Goal: Information Seeking & Learning: Learn about a topic

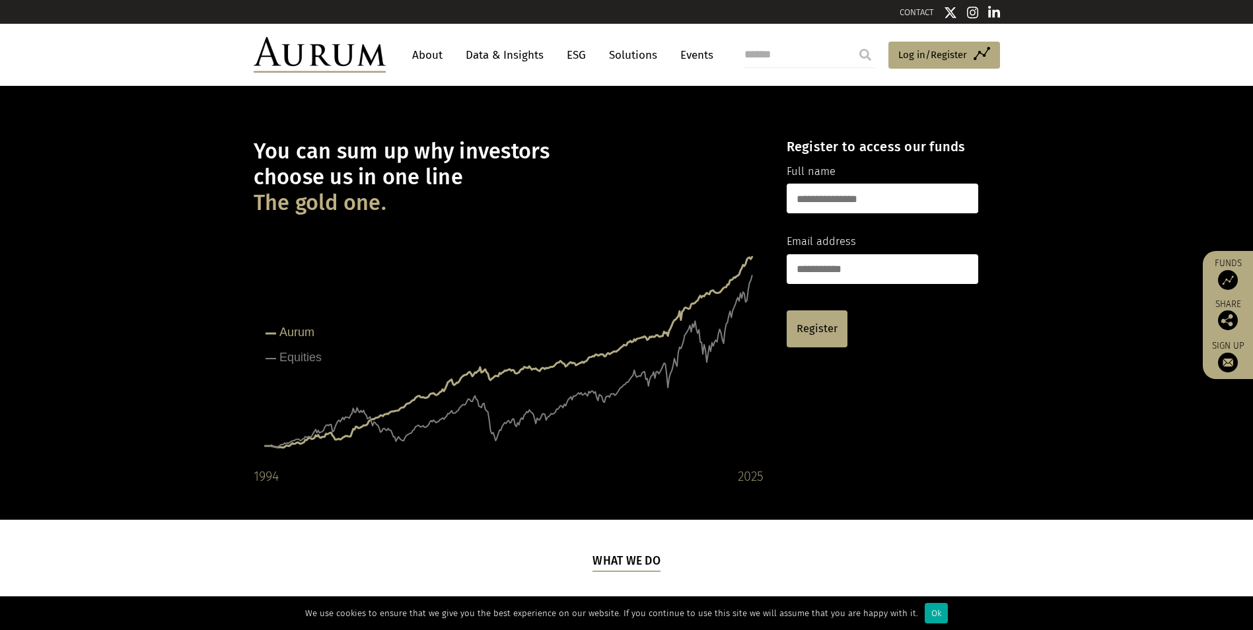
click at [499, 265] on rect at bounding box center [509, 355] width 510 height 264
click at [425, 61] on link "About" at bounding box center [427, 55] width 44 height 24
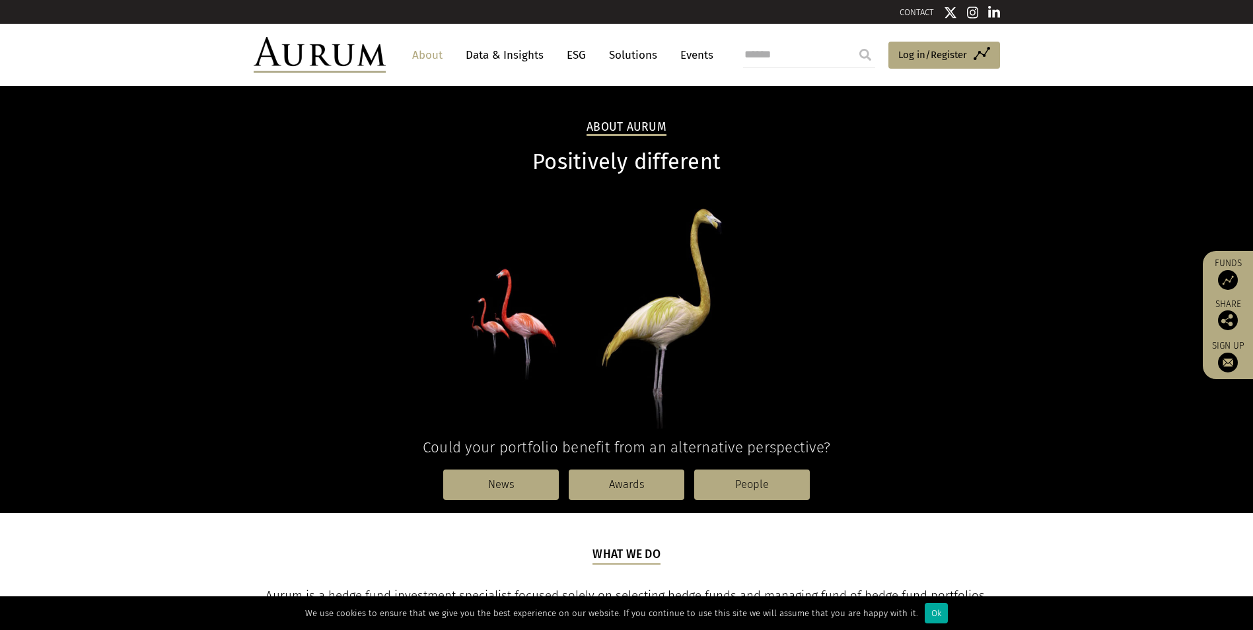
click at [479, 125] on div "About Aurum Positively different Could your portfolio benefit from an alternati…" at bounding box center [626, 316] width 773 height 394
drag, startPoint x: 386, startPoint y: 154, endPoint x: 392, endPoint y: 162, distance: 10.8
click at [392, 162] on h1 "Positively different" at bounding box center [627, 162] width 746 height 26
click at [413, 54] on link "About" at bounding box center [427, 55] width 44 height 24
click at [384, 288] on p at bounding box center [627, 311] width 746 height 233
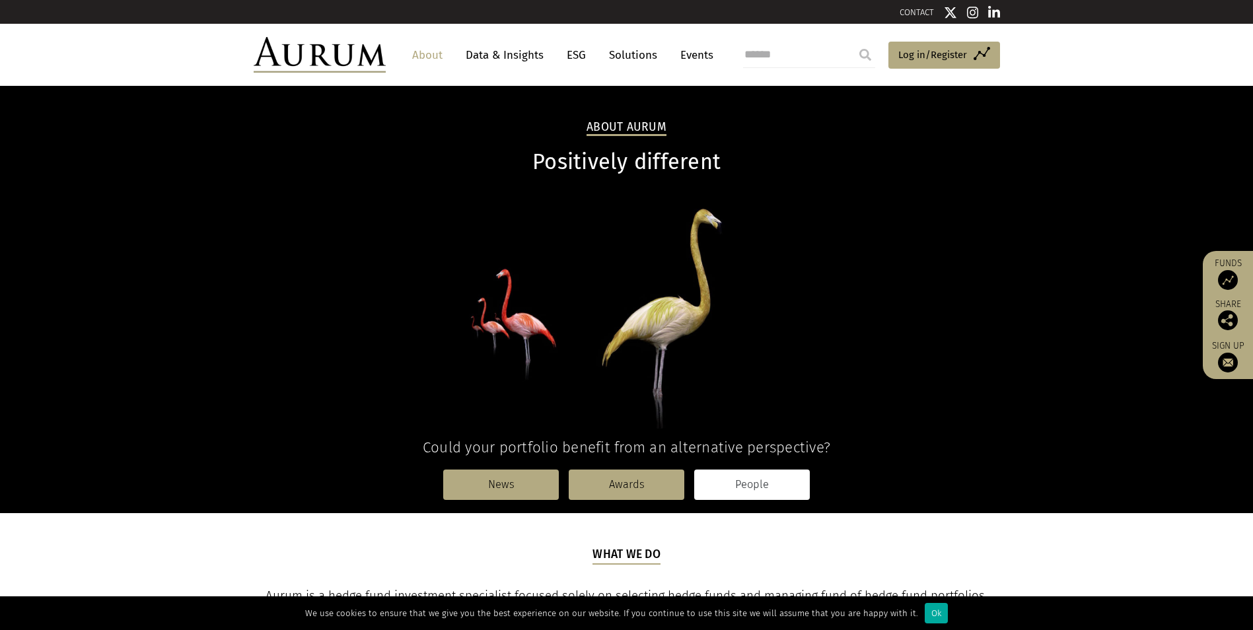
click at [755, 474] on link "People" at bounding box center [752, 484] width 116 height 30
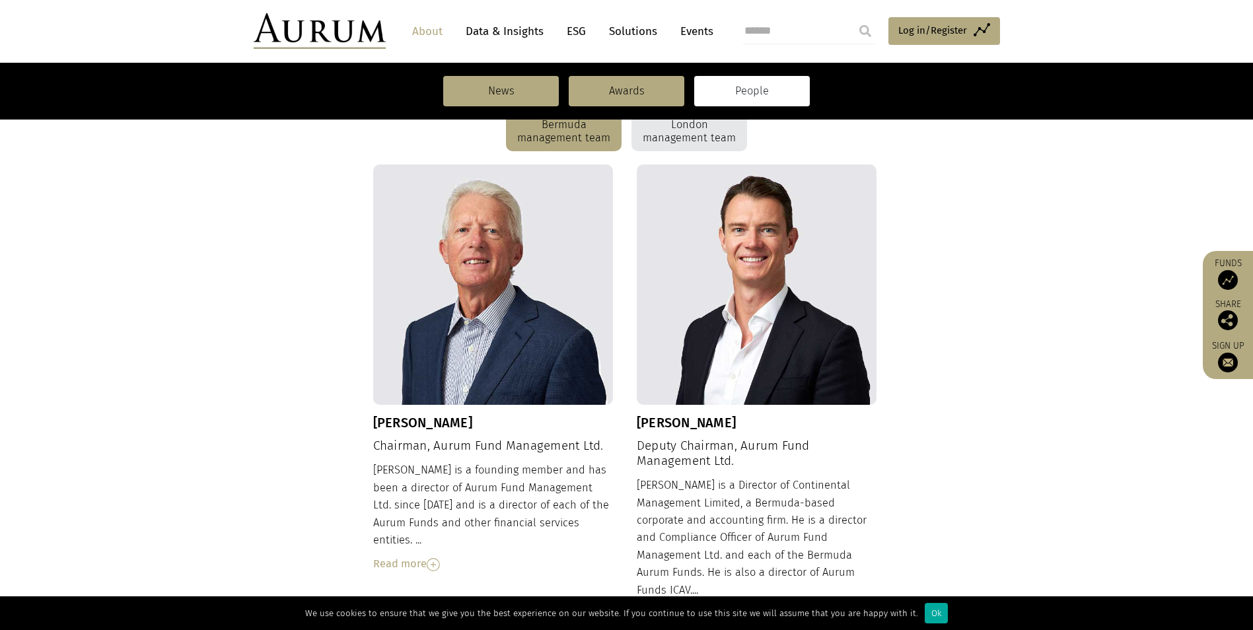
scroll to position [396, 0]
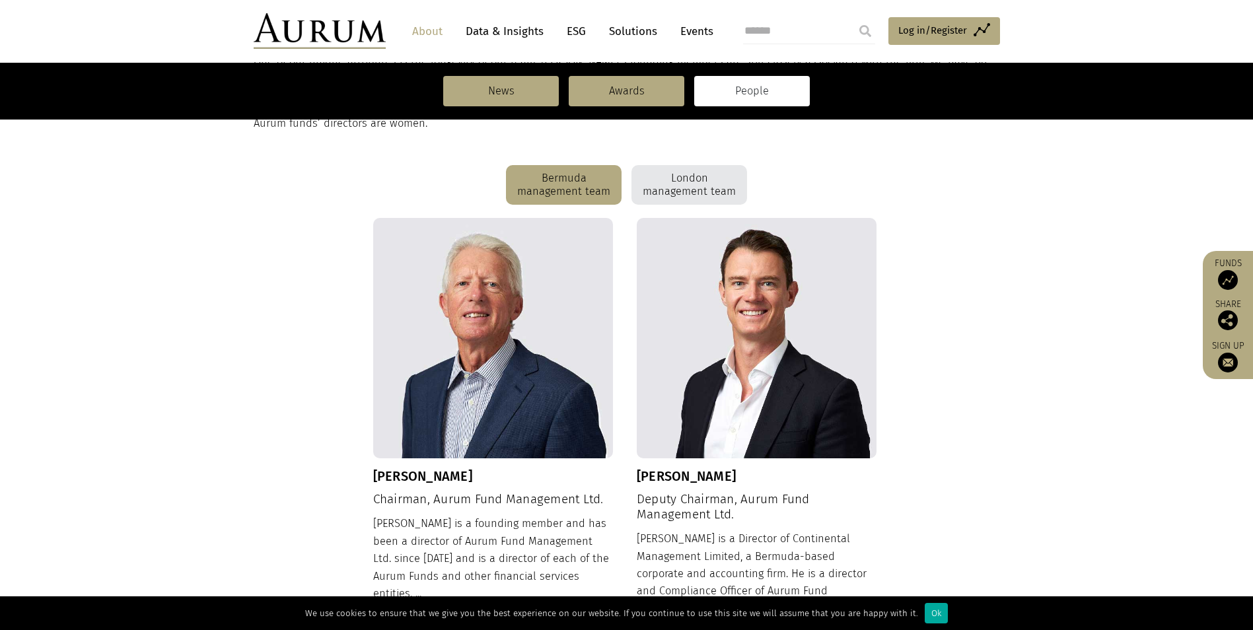
scroll to position [330, 0]
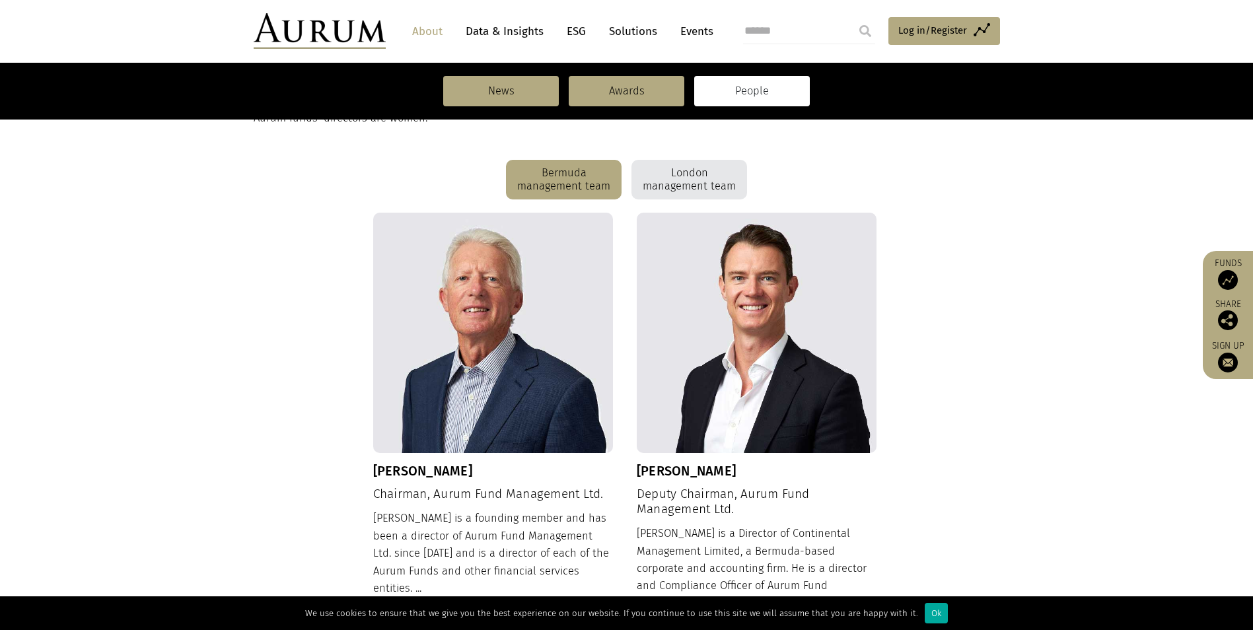
click at [684, 193] on div "London management team" at bounding box center [689, 180] width 116 height 40
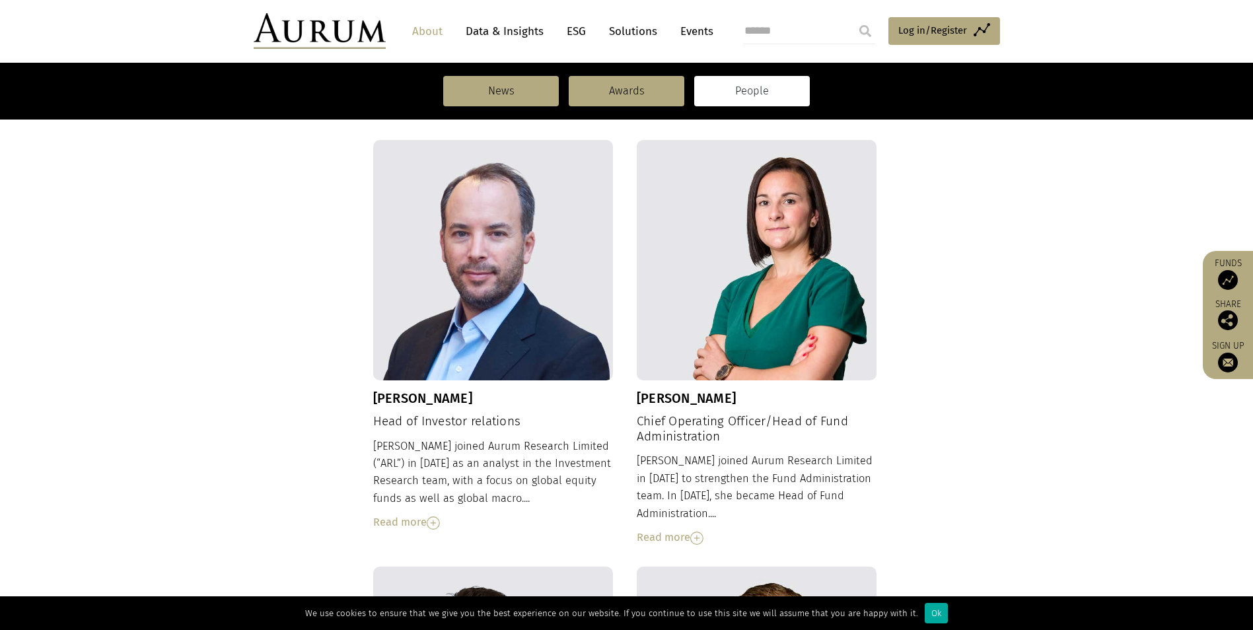
scroll to position [924, 0]
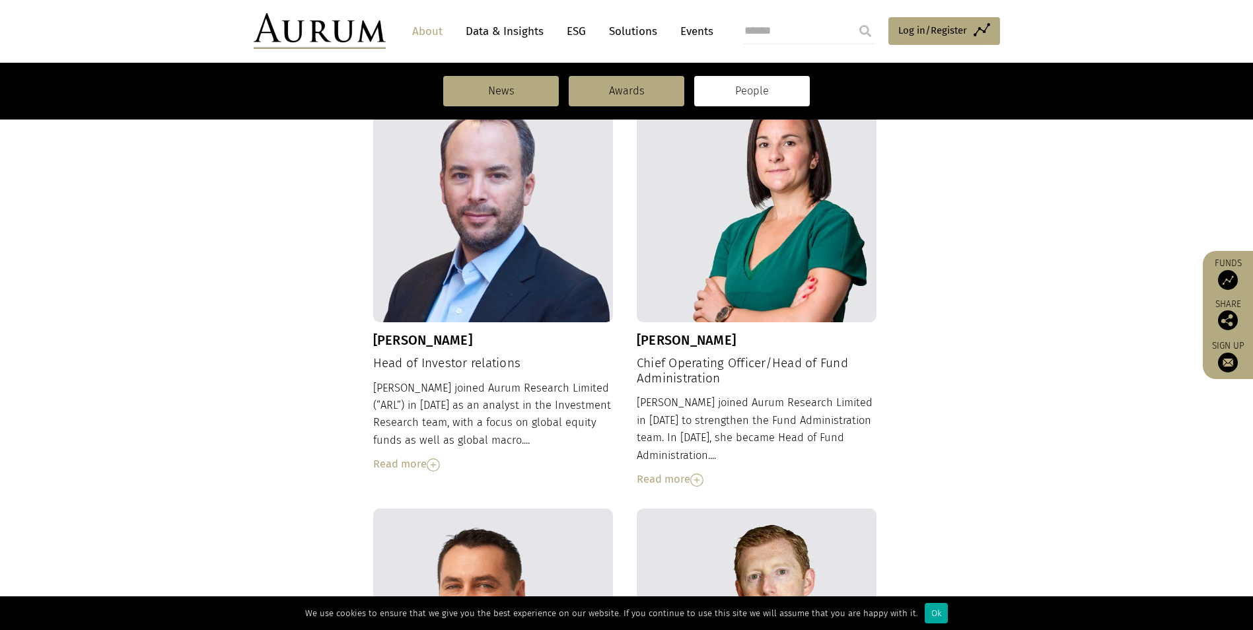
click at [813, 394] on div "Michelle joined Aurum Research Limited in 2001 to strengthen the Fund Administr…" at bounding box center [757, 441] width 240 height 94
click at [699, 473] on img at bounding box center [696, 479] width 13 height 13
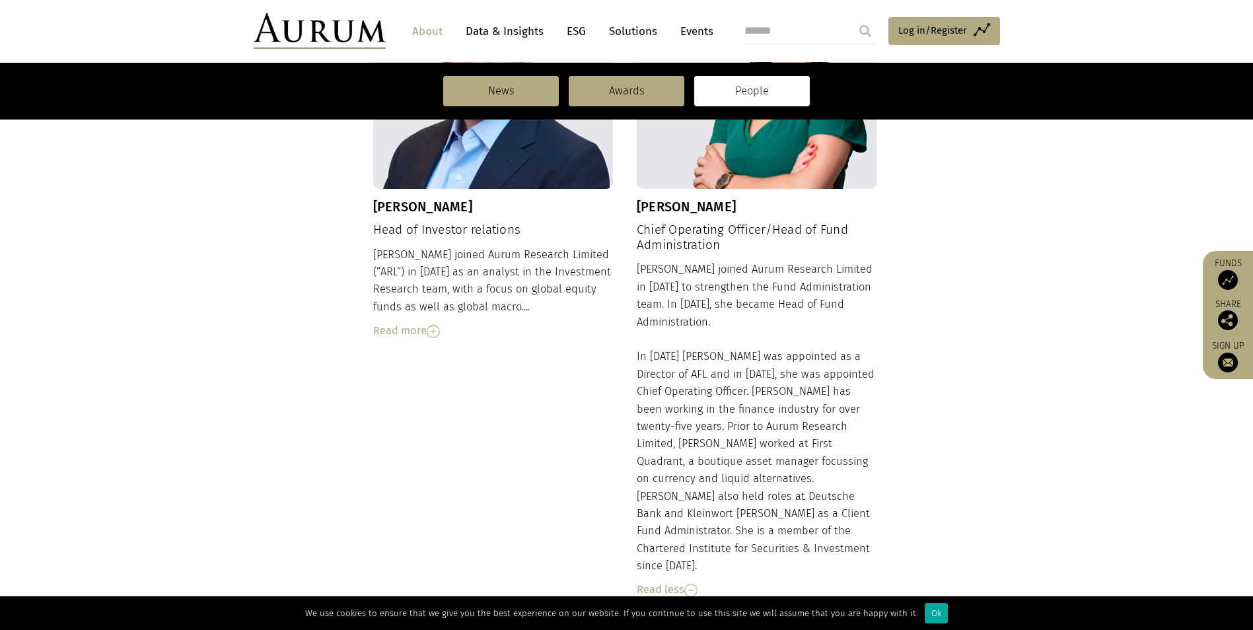
scroll to position [1056, 0]
click at [734, 363] on div "Michelle joined Aurum Research Limited in 2001 to strengthen the Fund Administr…" at bounding box center [757, 430] width 240 height 337
click at [733, 359] on div "Michelle joined Aurum Research Limited in 2001 to strengthen the Fund Administr…" at bounding box center [757, 430] width 240 height 337
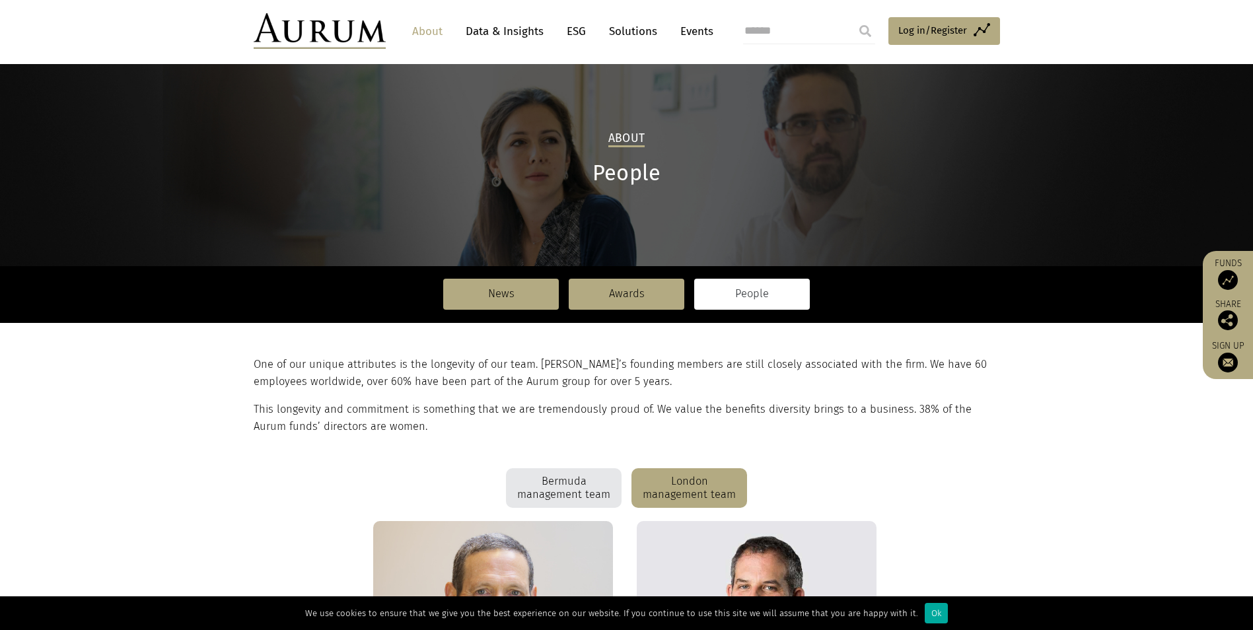
scroll to position [0, 0]
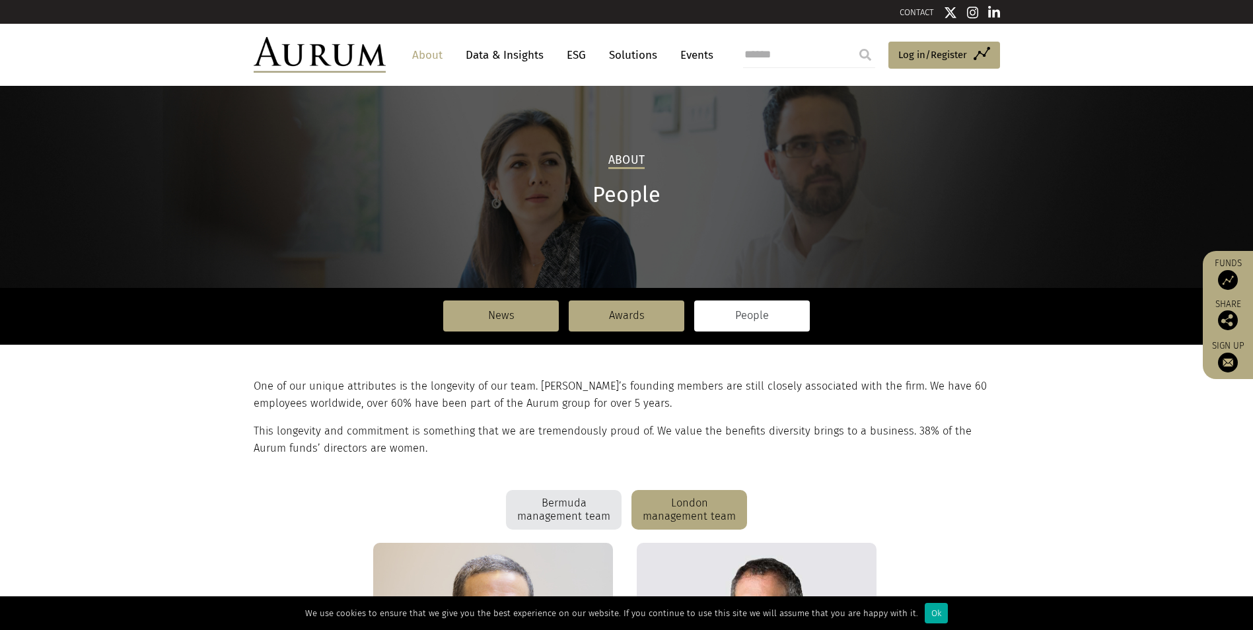
click at [625, 55] on link "Solutions" at bounding box center [632, 55] width 61 height 24
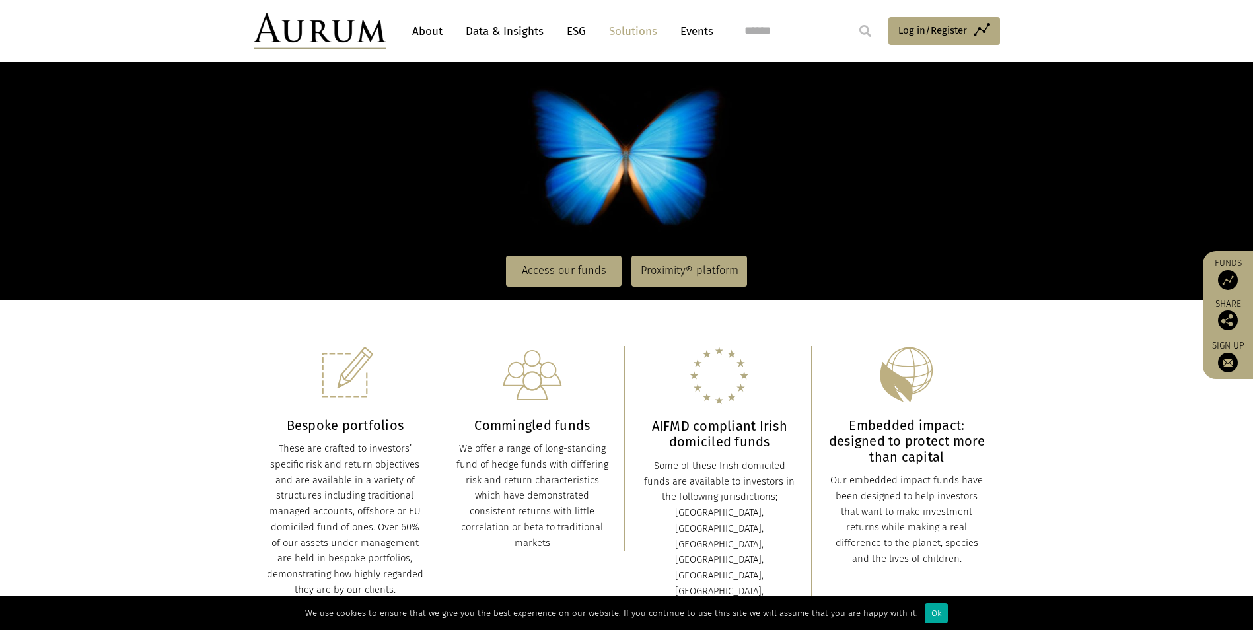
scroll to position [132, 0]
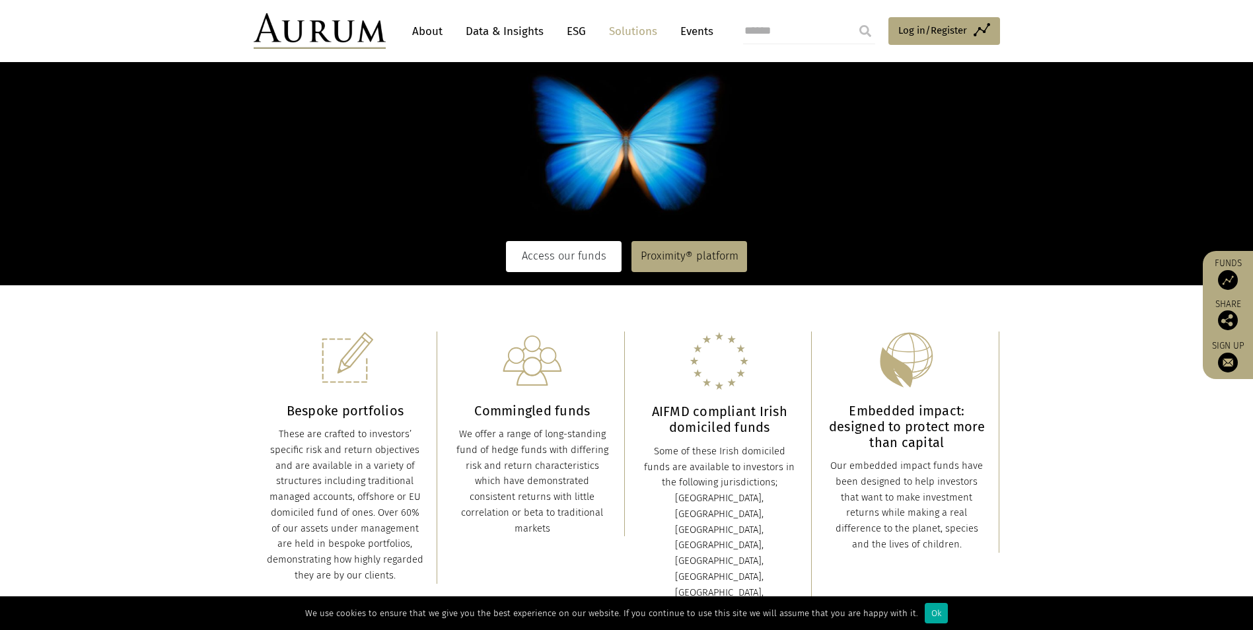
click at [547, 252] on link "Access our funds" at bounding box center [564, 256] width 116 height 30
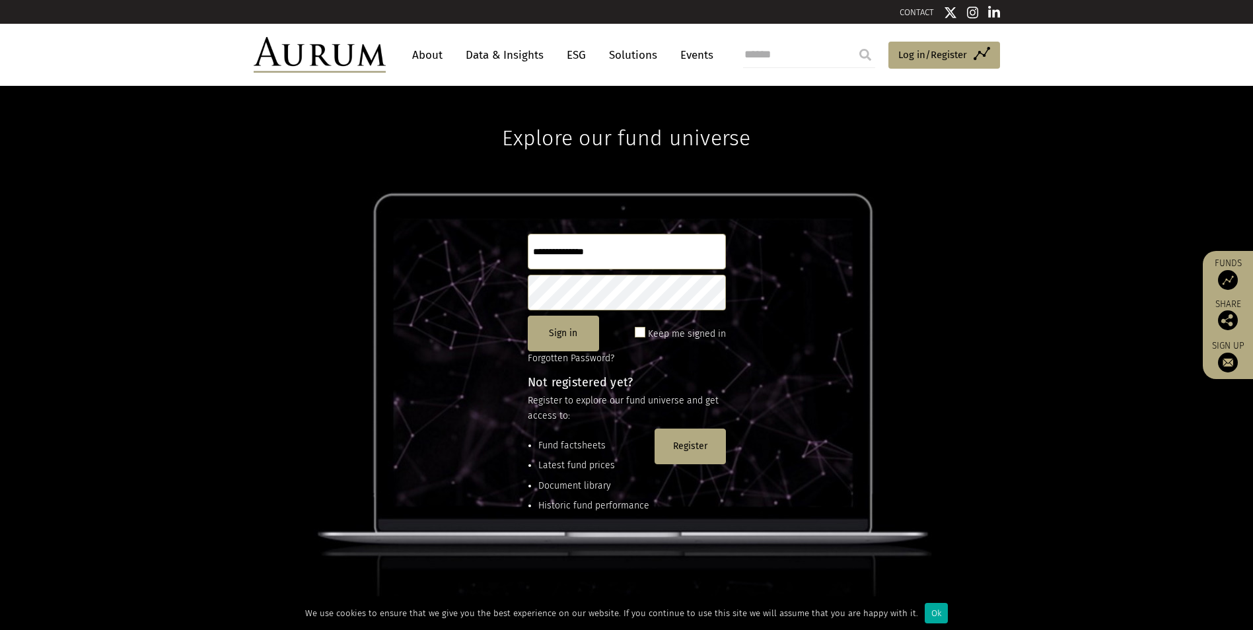
click at [639, 55] on link "Solutions" at bounding box center [632, 55] width 61 height 24
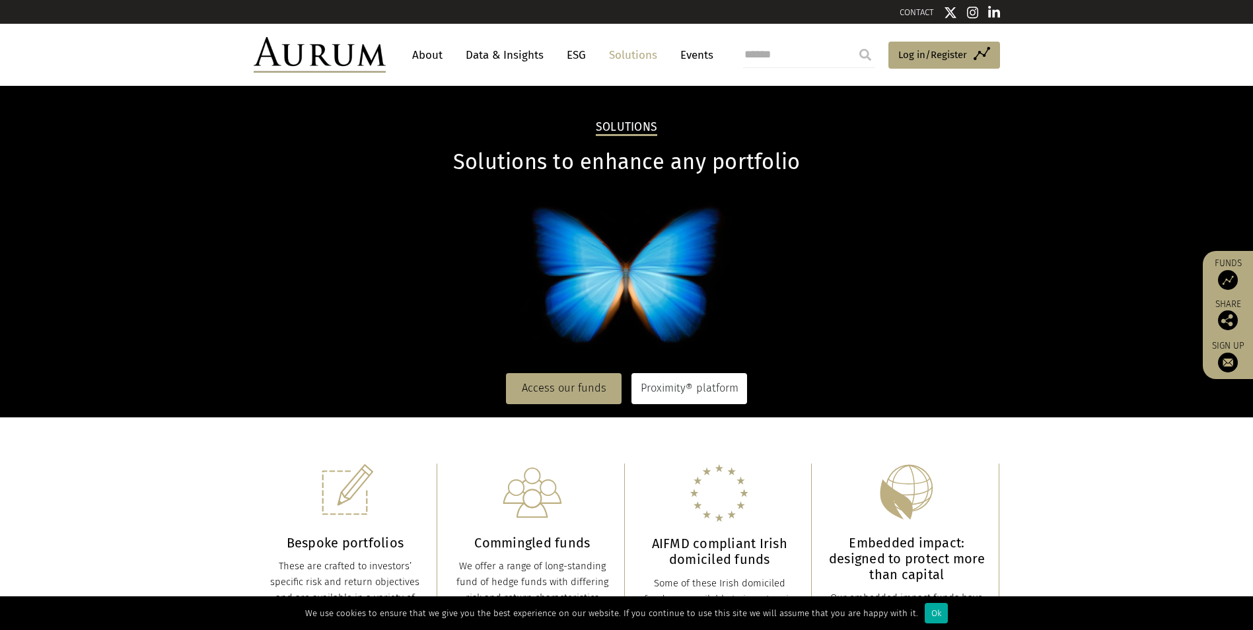
click at [706, 397] on link "Proximity® platform" at bounding box center [689, 388] width 116 height 30
